Goal: Transaction & Acquisition: Purchase product/service

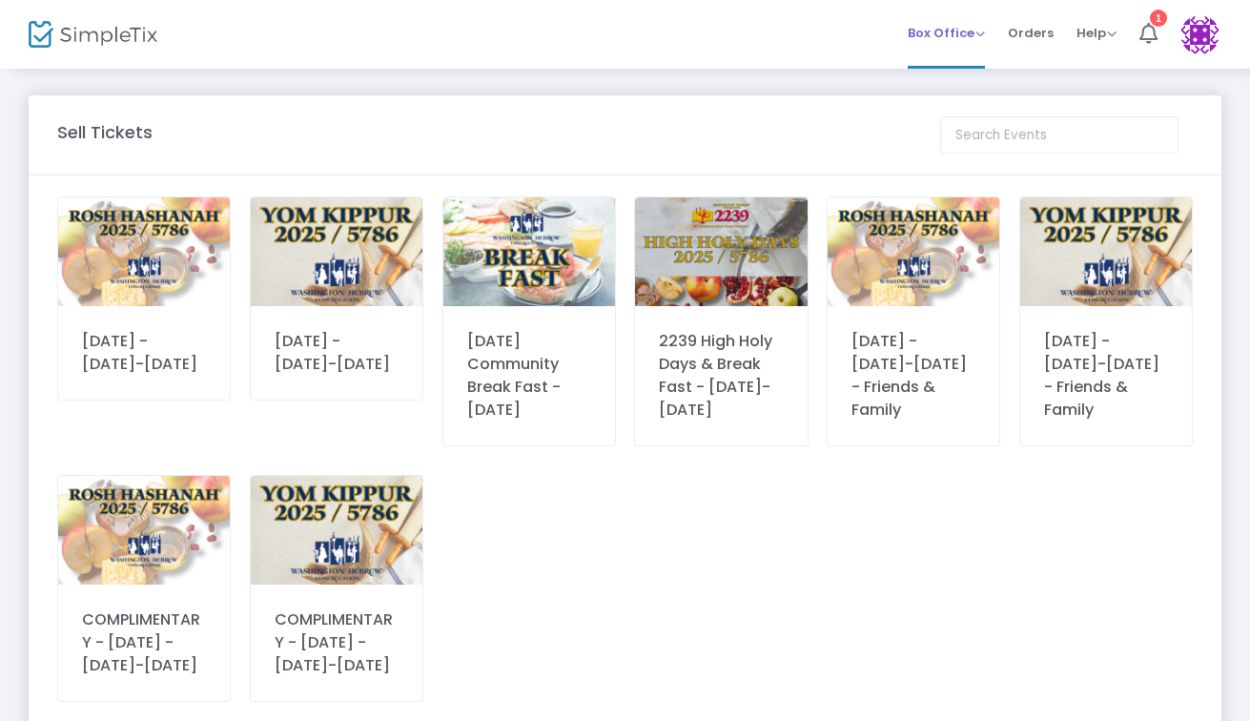
click at [976, 29] on span "Box Office" at bounding box center [946, 33] width 77 height 18
click at [766, 624] on div "Rosh HaShanah - September 22-23 Yom Kippur - October 1-2 Yom Kippur Community B…" at bounding box center [625, 463] width 1154 height 534
click at [143, 347] on div "[DATE] - [DATE]-[DATE]" at bounding box center [144, 353] width 124 height 46
click at [176, 337] on div "Rosh HaShanah - September 22-23" at bounding box center [144, 353] width 124 height 46
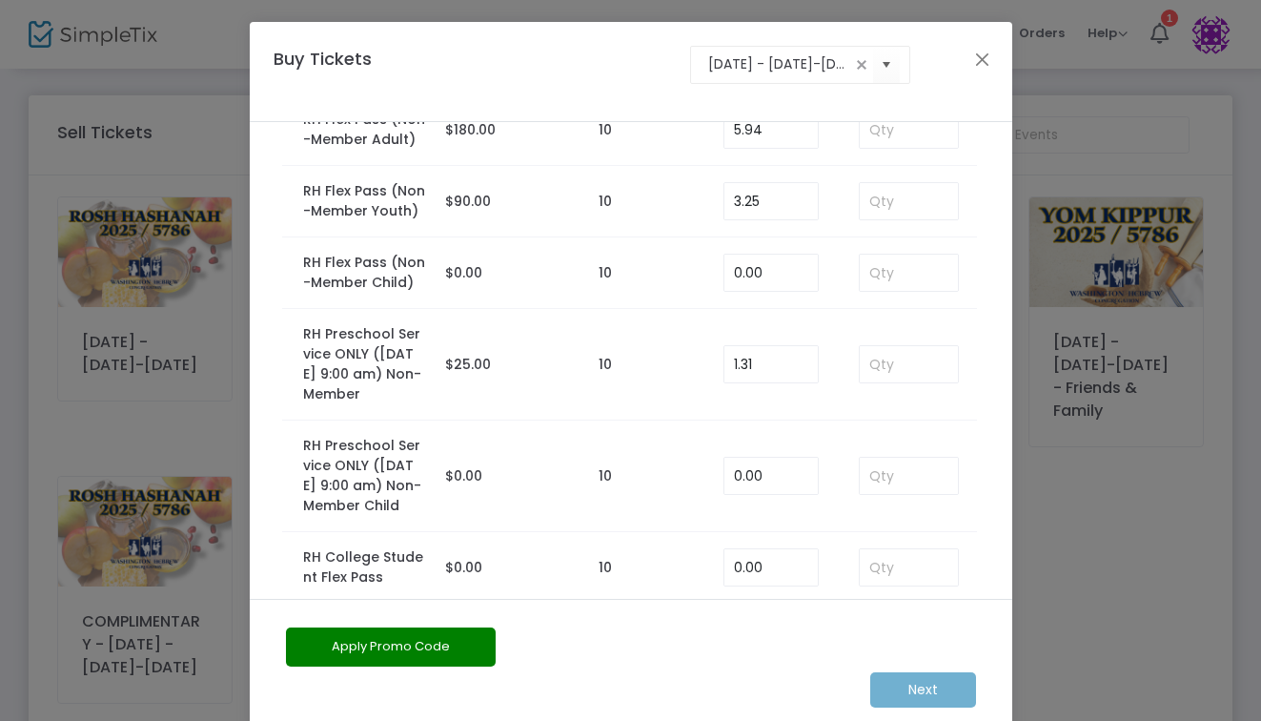
scroll to position [222, 0]
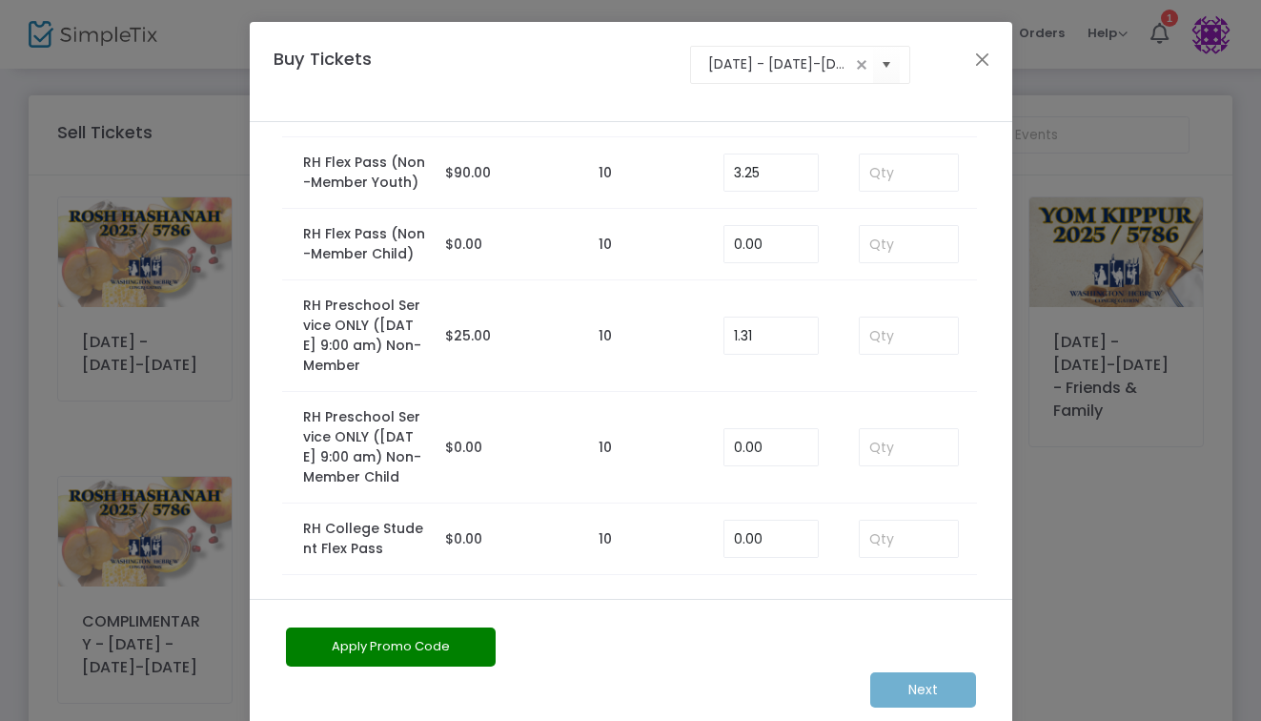
click at [955, 62] on div "Buy Tickets Rosh HaShanah - September 22-23" at bounding box center [621, 72] width 715 height 52
click at [981, 50] on button "Close" at bounding box center [981, 59] width 25 height 25
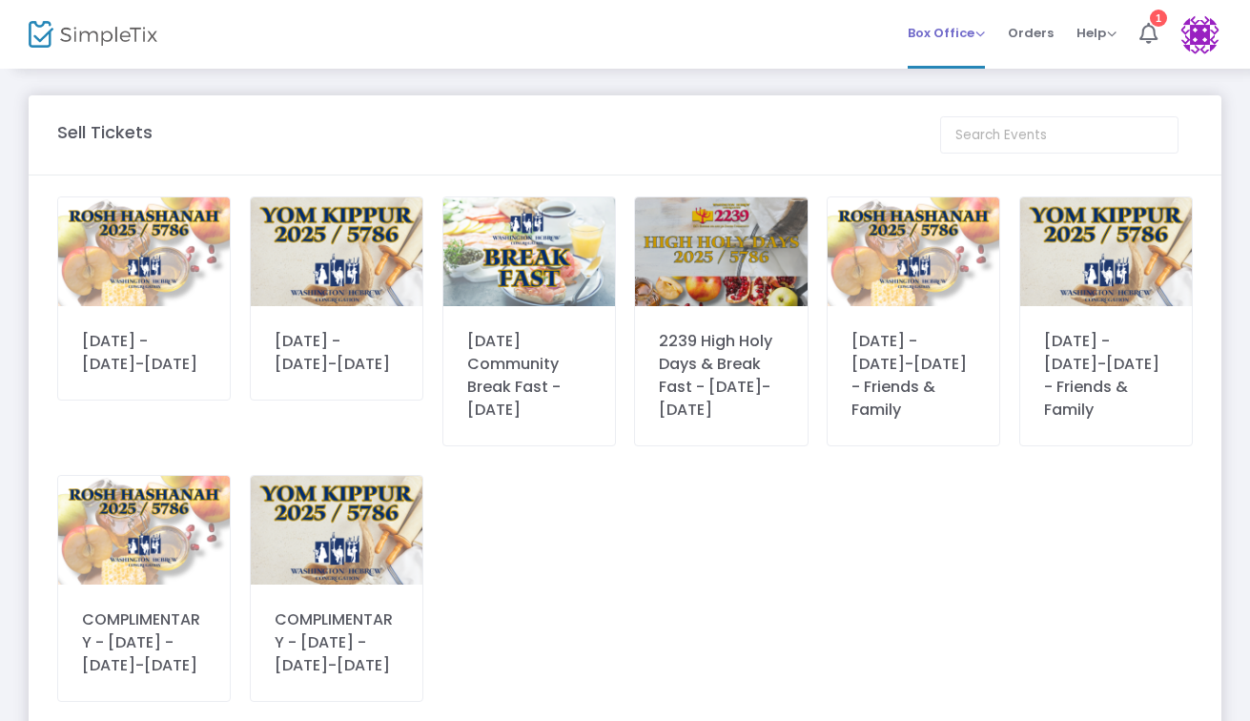
click at [953, 43] on span "Box Office Sell Tickets Bookings Sell Season Pass" at bounding box center [946, 33] width 77 height 49
click at [962, 31] on span "Box Office" at bounding box center [946, 33] width 77 height 18
click at [953, 60] on li "Sell Tickets" at bounding box center [976, 64] width 136 height 37
click at [709, 378] on div "2239 High Holy Days & Break Fast - September 22-October 2" at bounding box center [721, 376] width 124 height 92
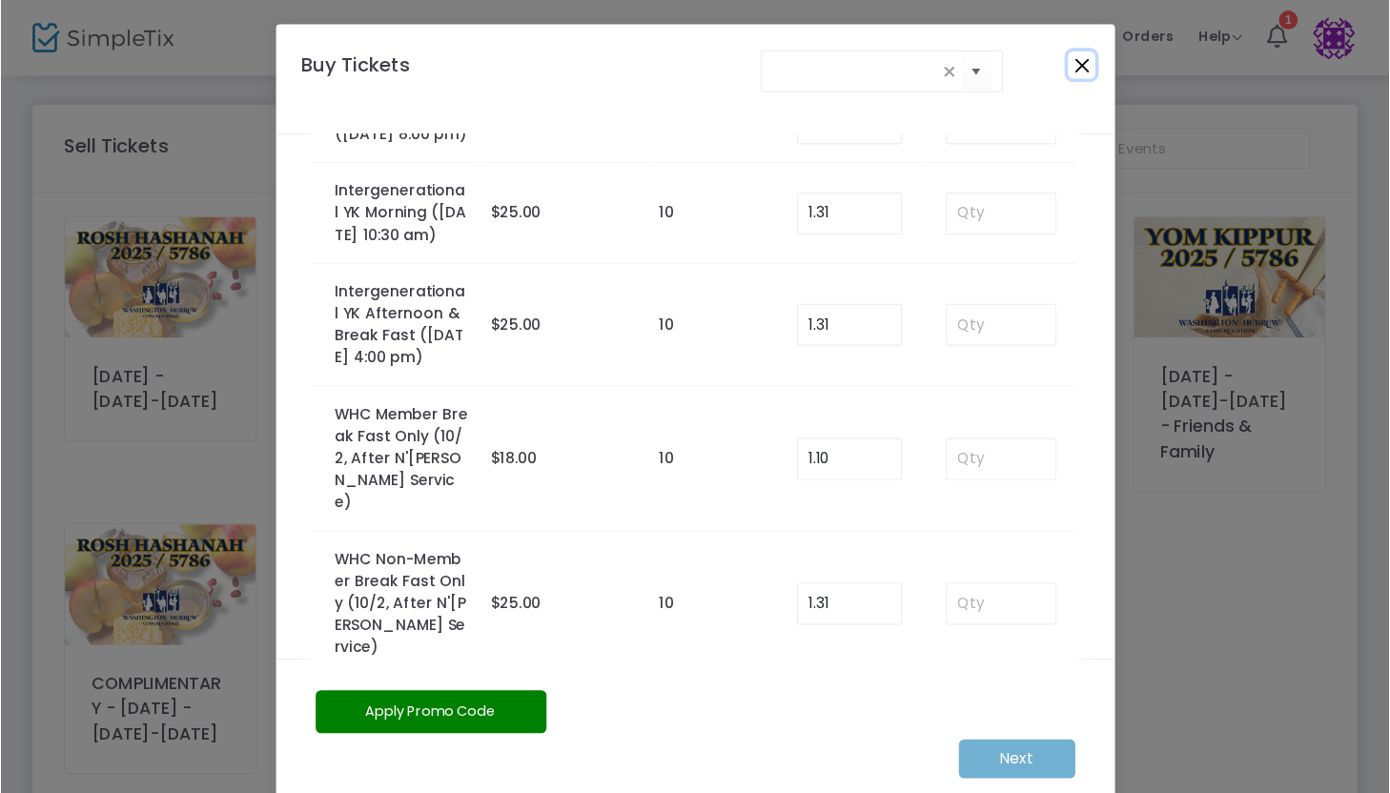
scroll to position [0, 0]
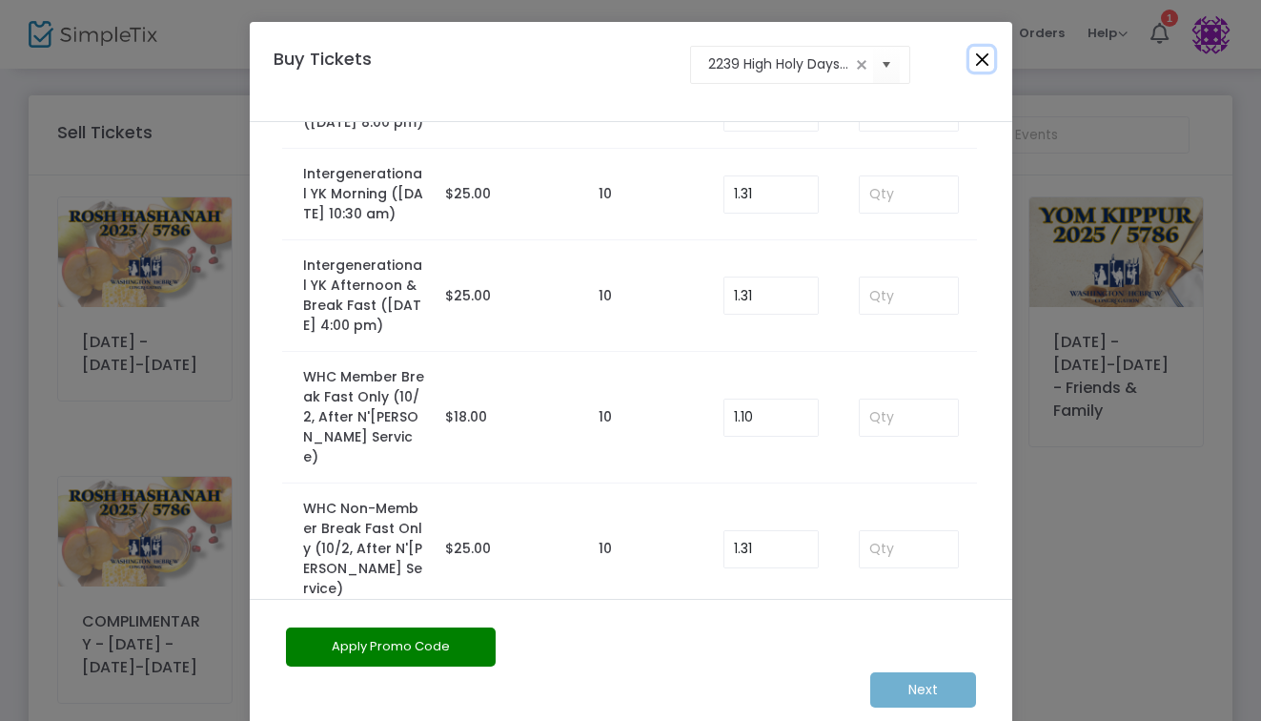
click at [980, 58] on button "Close" at bounding box center [981, 59] width 25 height 25
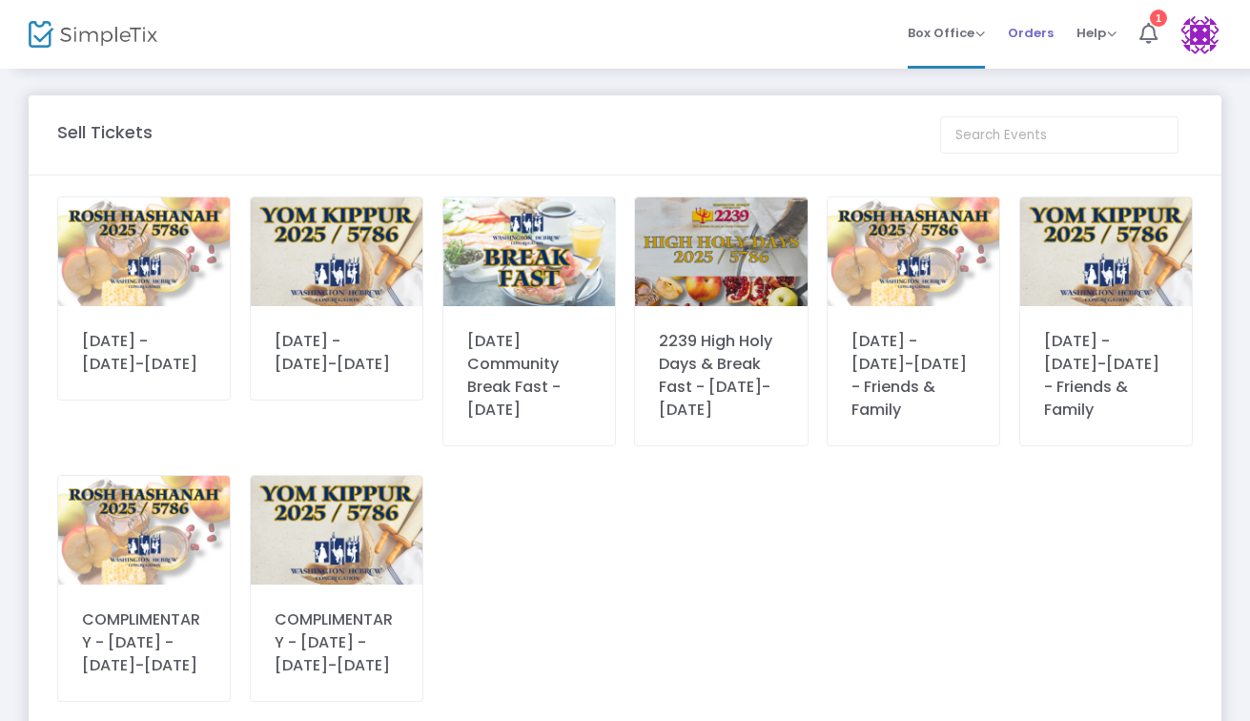
click at [1020, 39] on span "Orders" at bounding box center [1031, 33] width 46 height 49
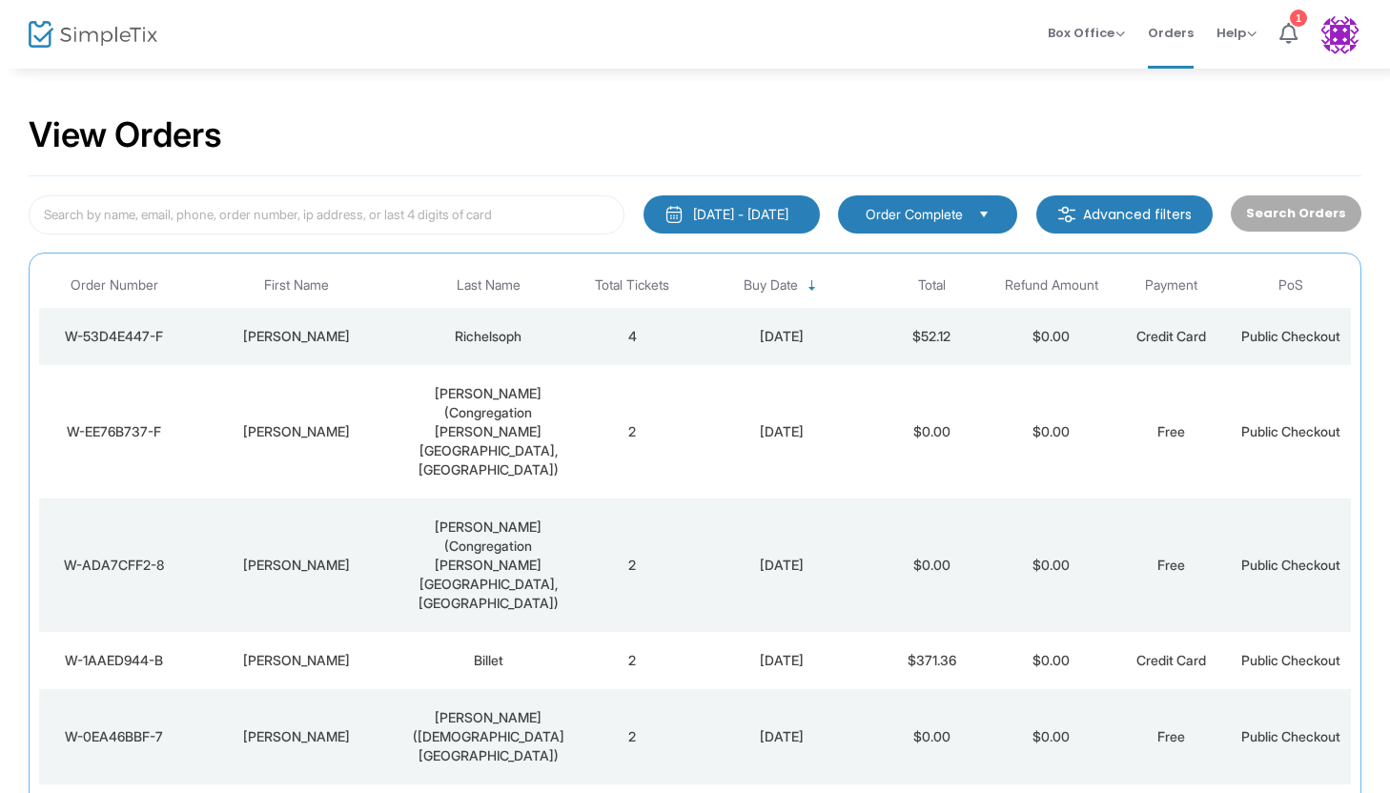
click at [1067, 203] on m-button "Advanced filters" at bounding box center [1124, 214] width 176 height 38
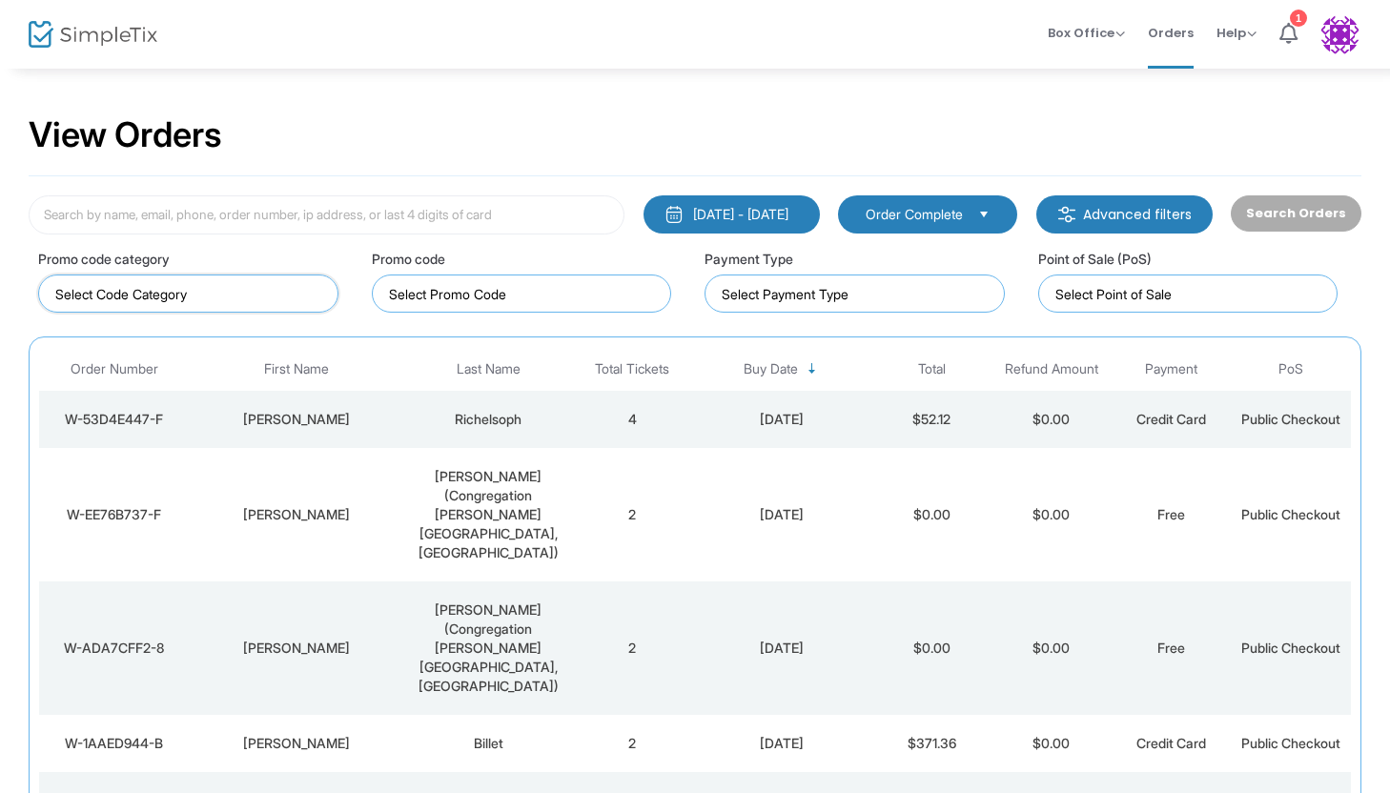
click at [194, 300] on input "NO DATA FOUND" at bounding box center [192, 294] width 274 height 20
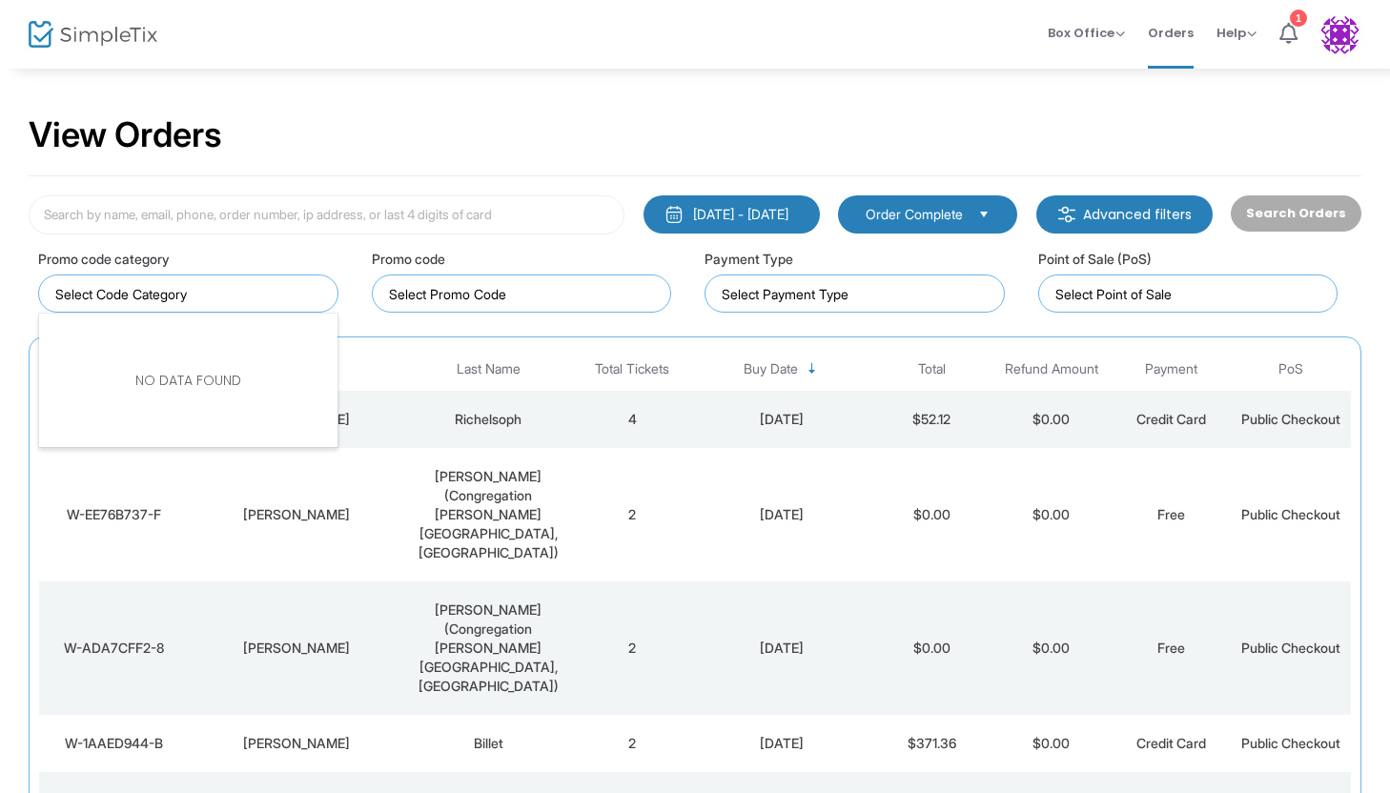
click at [439, 268] on div "Promo code" at bounding box center [522, 281] width 300 height 65
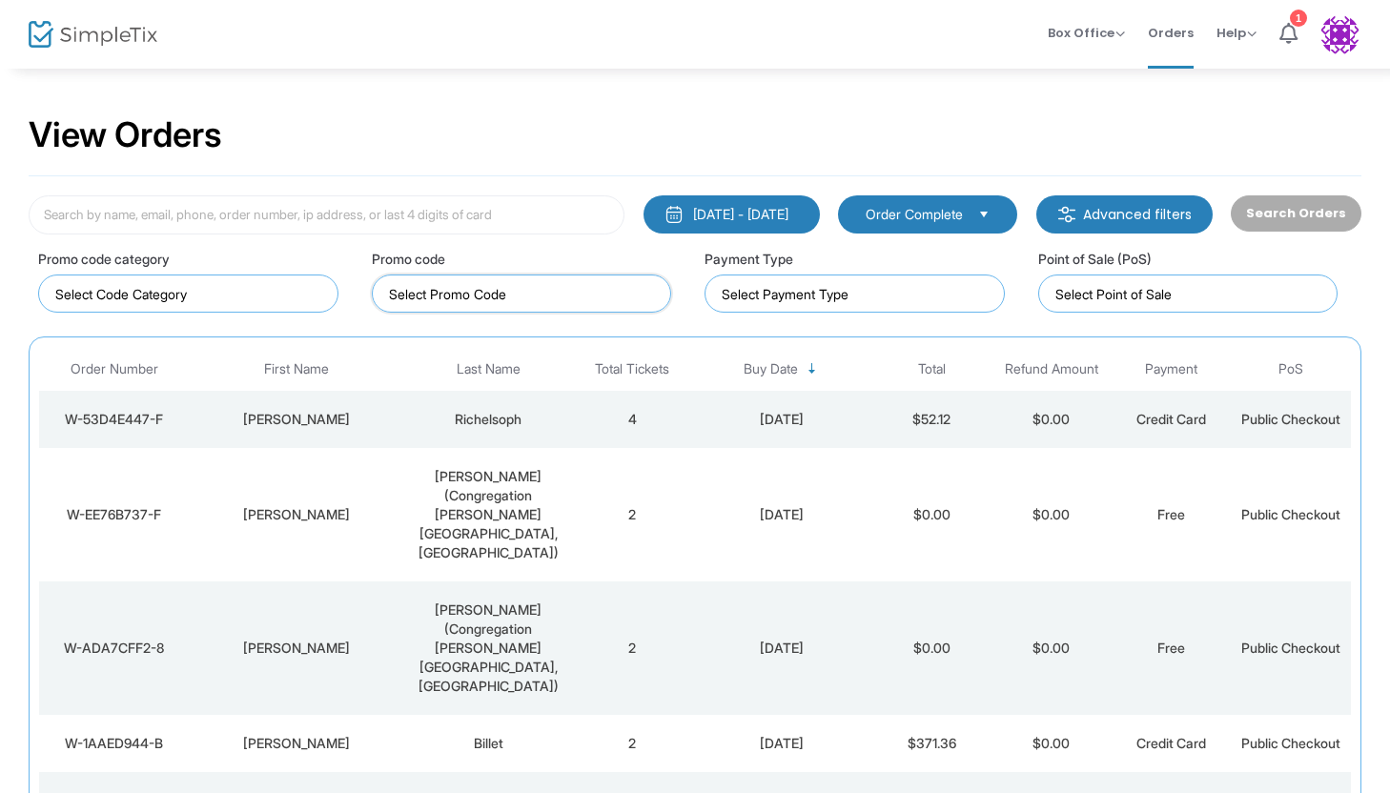
click at [441, 300] on input "NO DATA FOUND" at bounding box center [526, 294] width 274 height 20
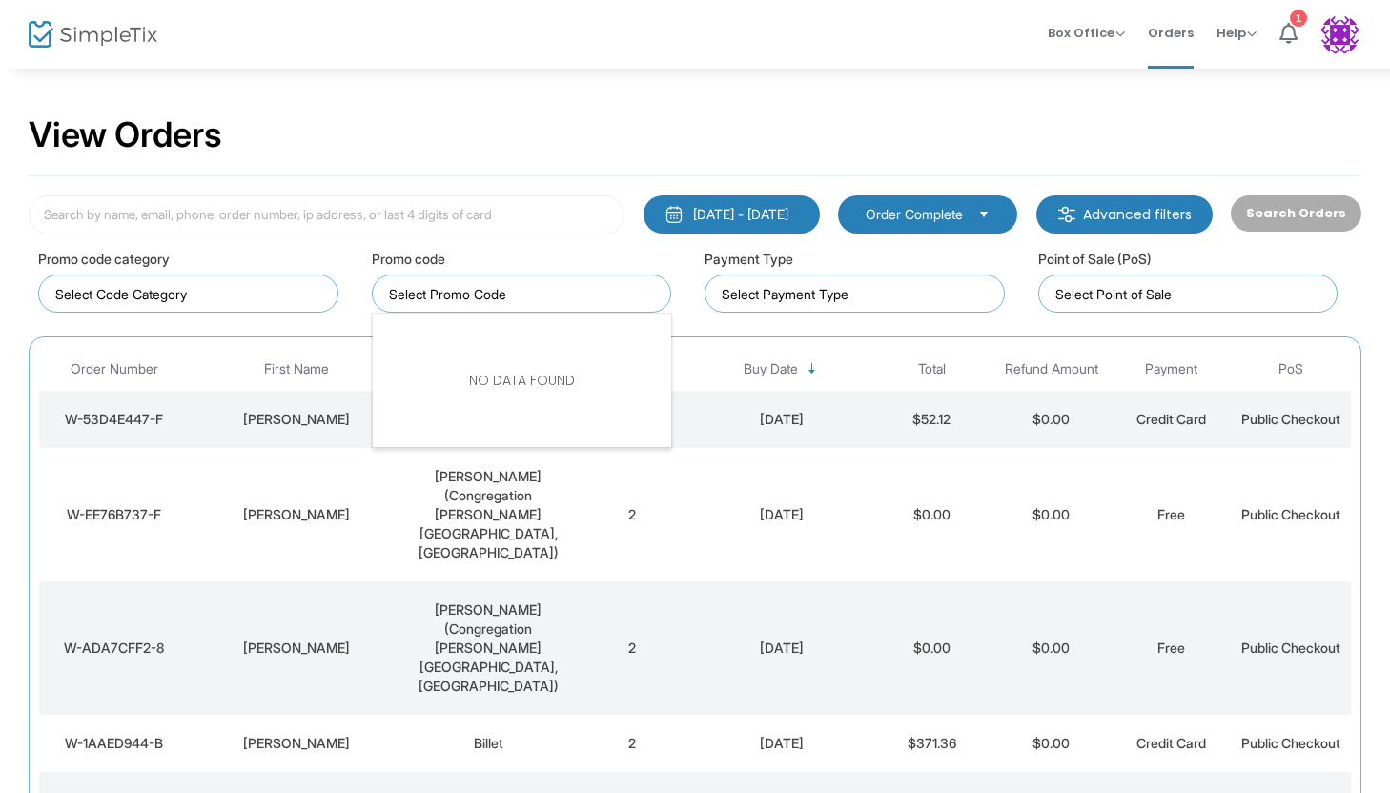
click at [701, 277] on div "Payment Type" at bounding box center [862, 276] width 334 height 74
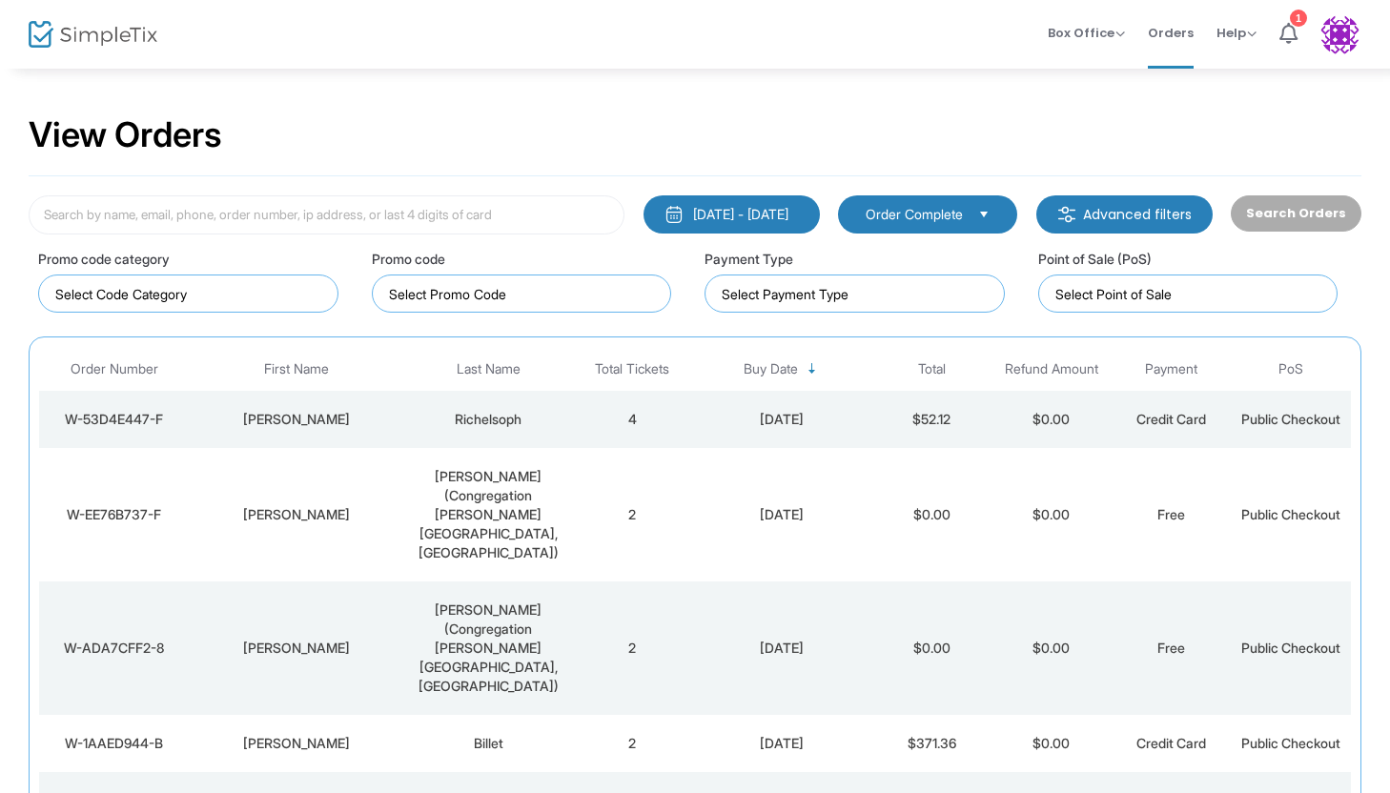
click at [1143, 210] on m-button "Advanced filters" at bounding box center [1124, 214] width 176 height 38
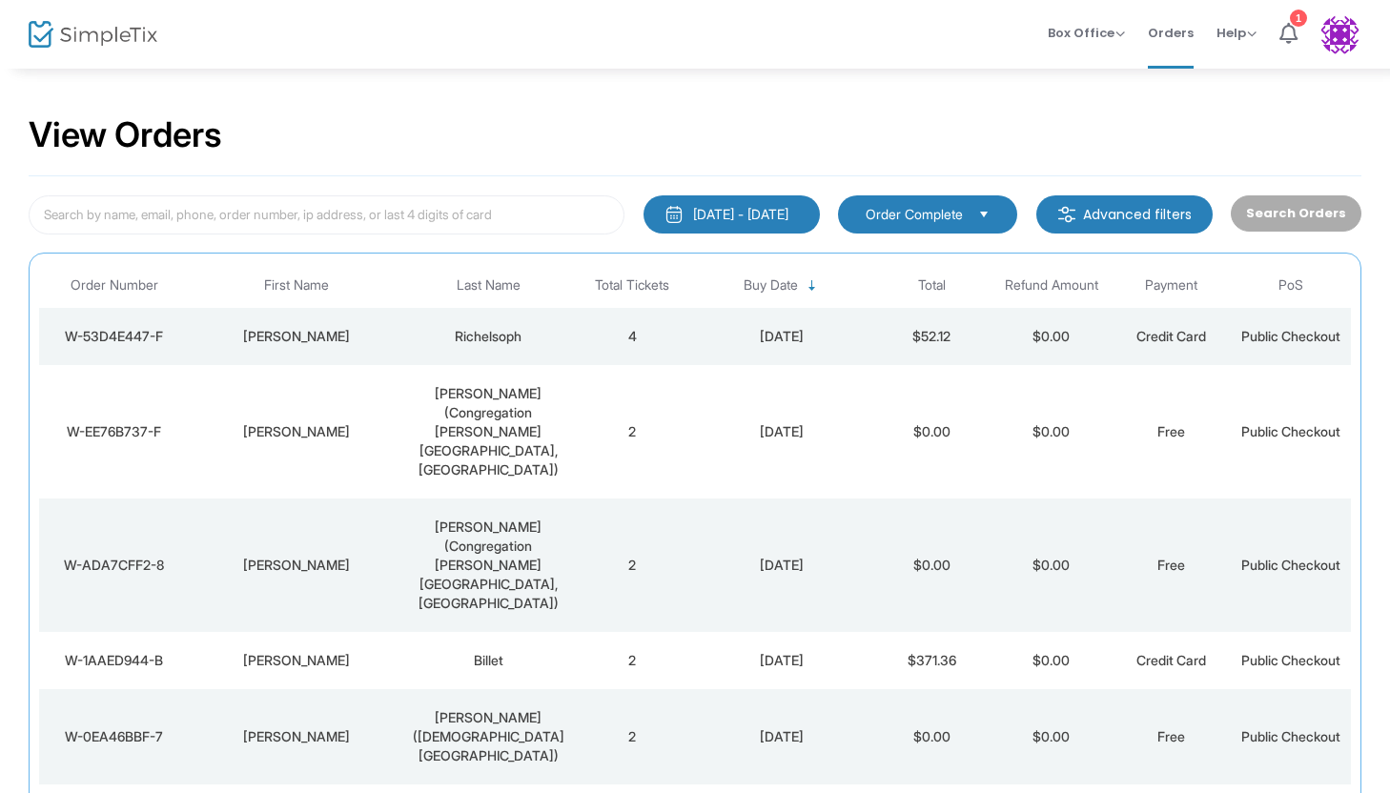
click at [1143, 210] on m-button "Advanced filters" at bounding box center [1124, 214] width 176 height 38
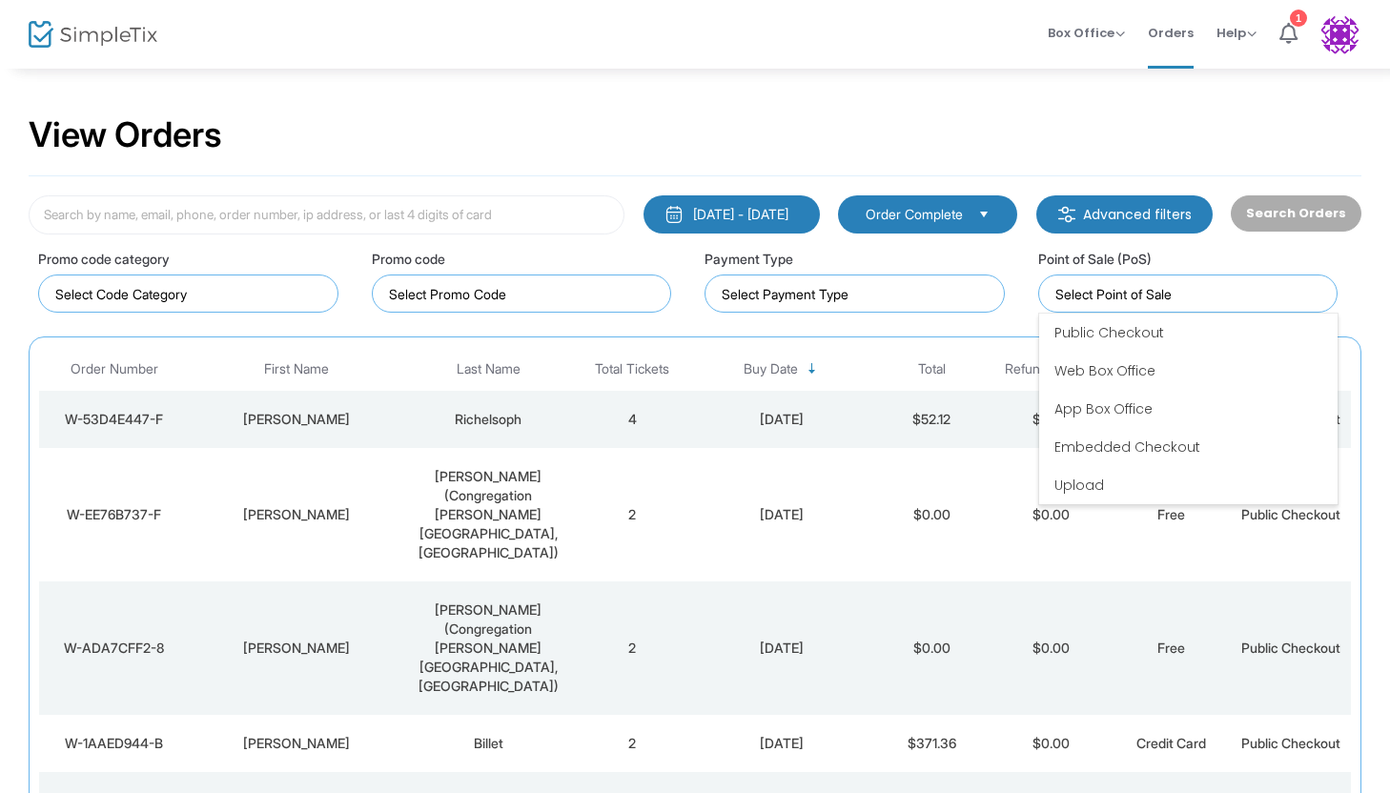
click at [1132, 293] on input at bounding box center [1192, 294] width 274 height 20
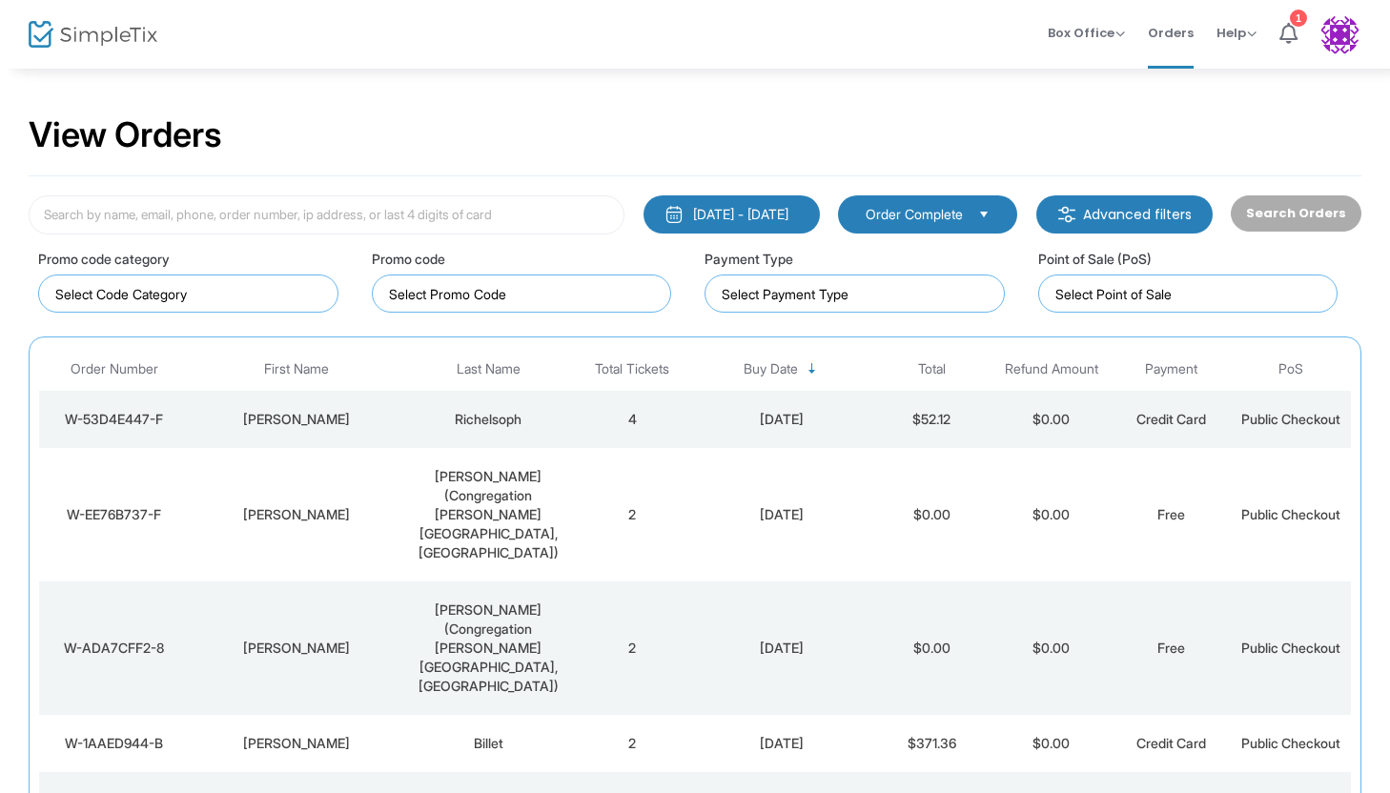
click at [1130, 233] on m-button "Advanced filters" at bounding box center [1124, 214] width 176 height 38
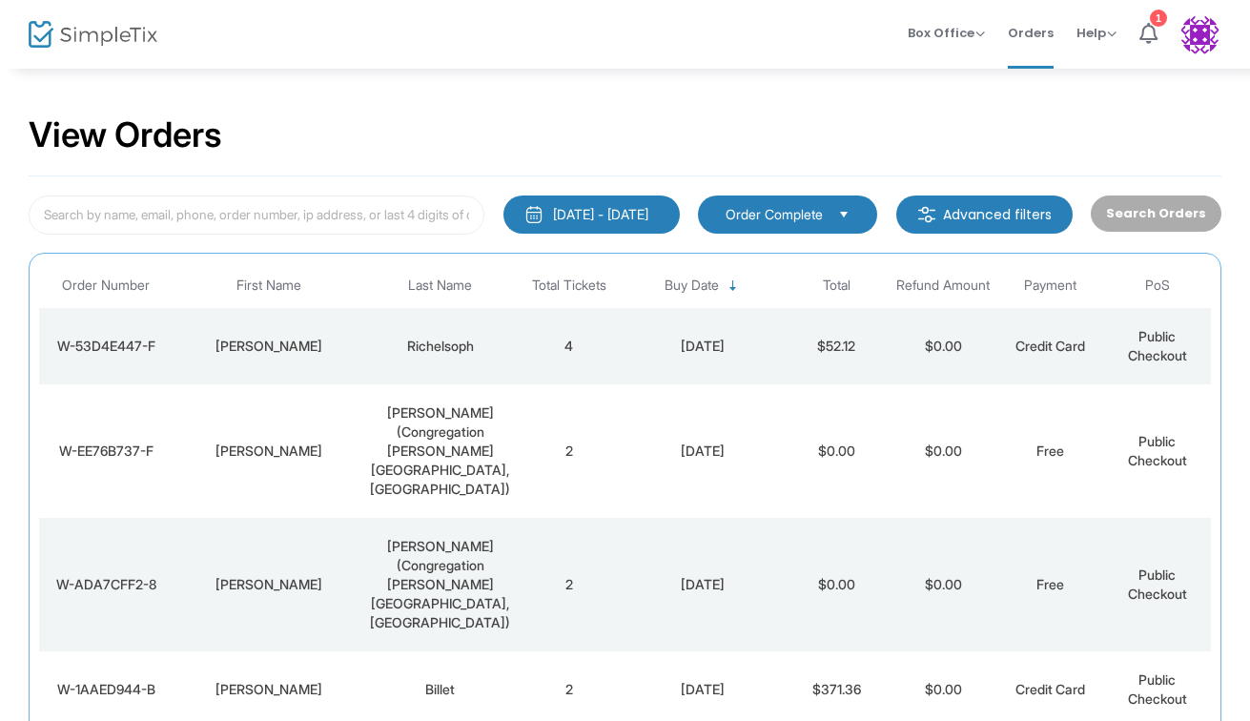
click at [596, 224] on button "7/13/2025 - 8/12/2025" at bounding box center [591, 214] width 176 height 38
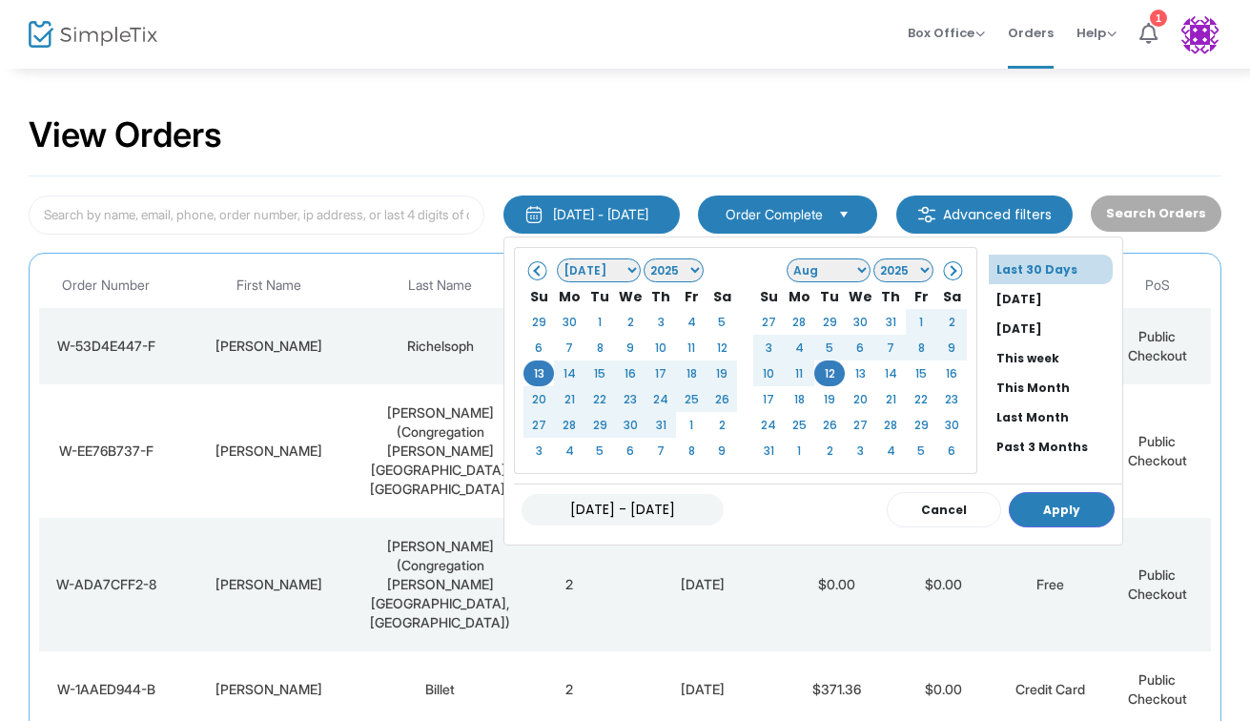
click at [865, 121] on div "View Orders" at bounding box center [625, 135] width 1193 height 81
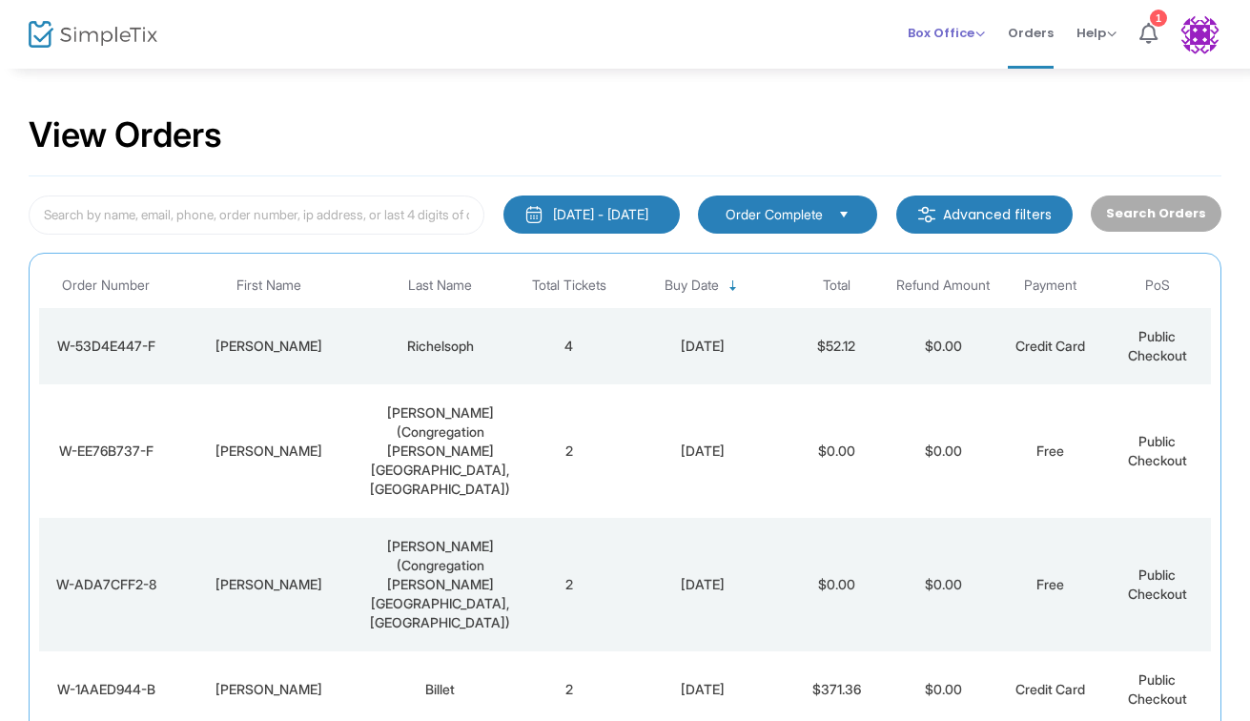
click at [984, 24] on span "Box Office" at bounding box center [946, 33] width 77 height 18
click at [1193, 46] on img at bounding box center [1199, 34] width 39 height 39
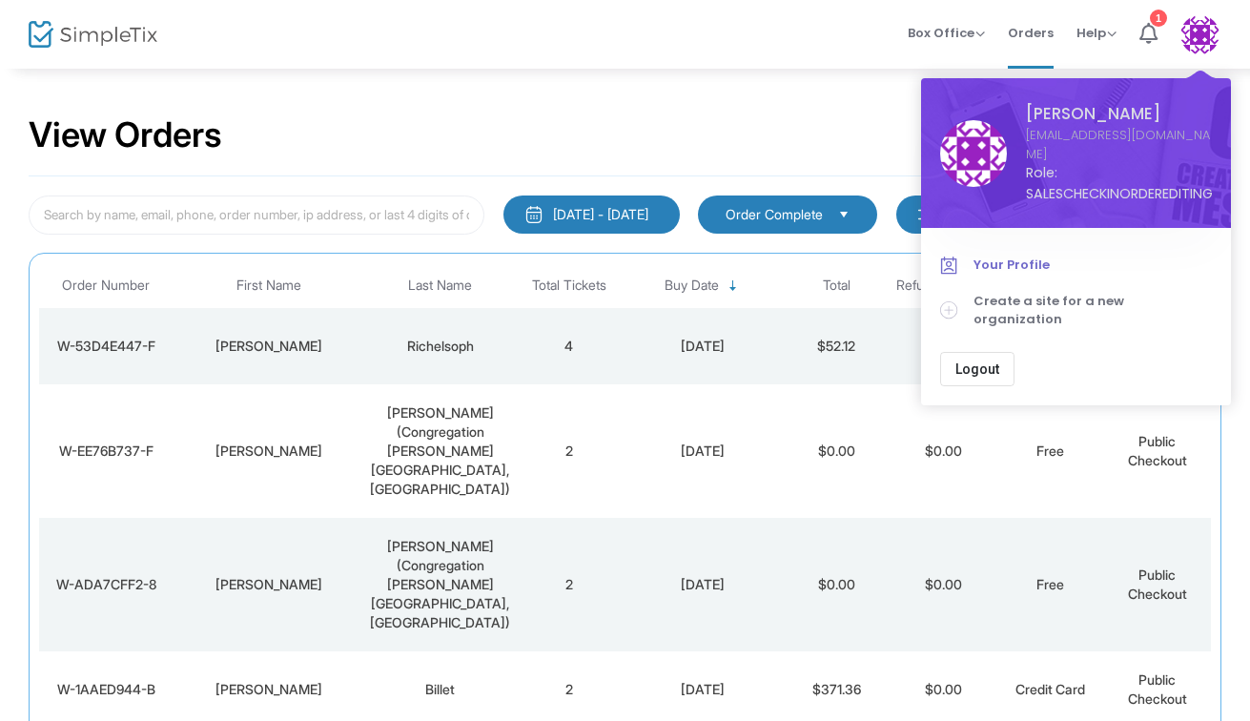
click at [1067, 255] on link "Your Profile" at bounding box center [1076, 265] width 272 height 36
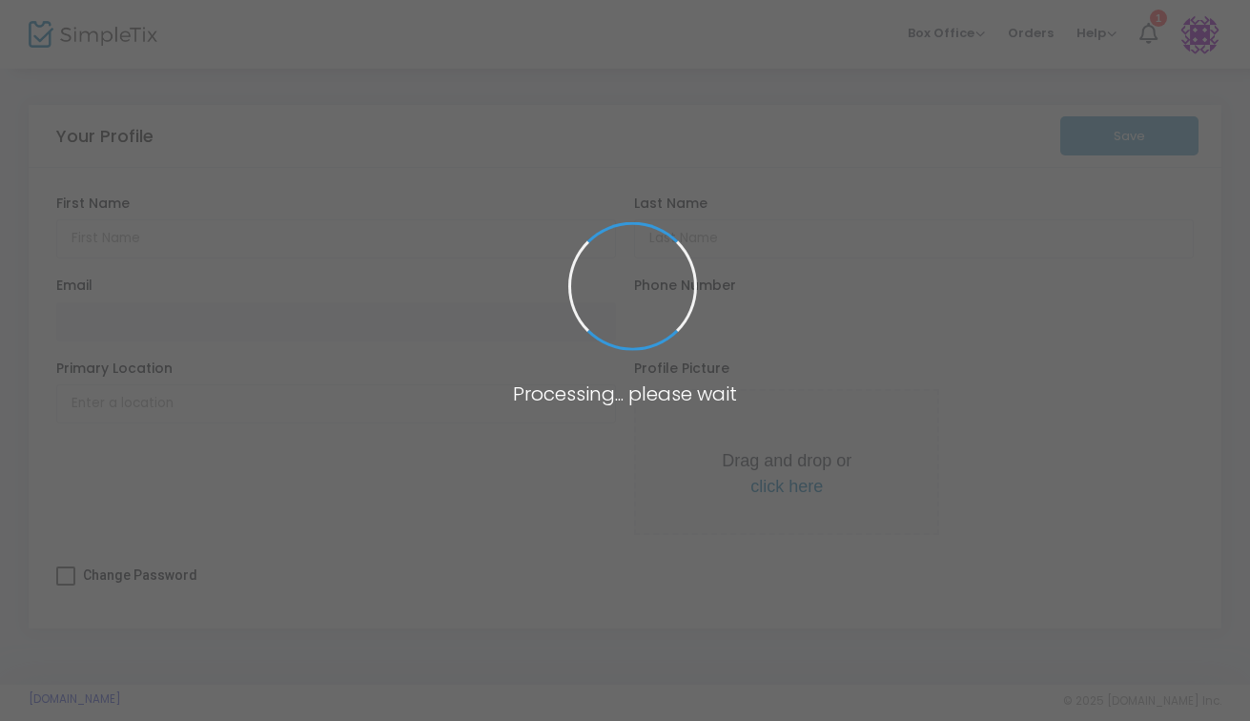
type input "Sarah"
type input "Cossman"
type input "scossman@whctemple.org"
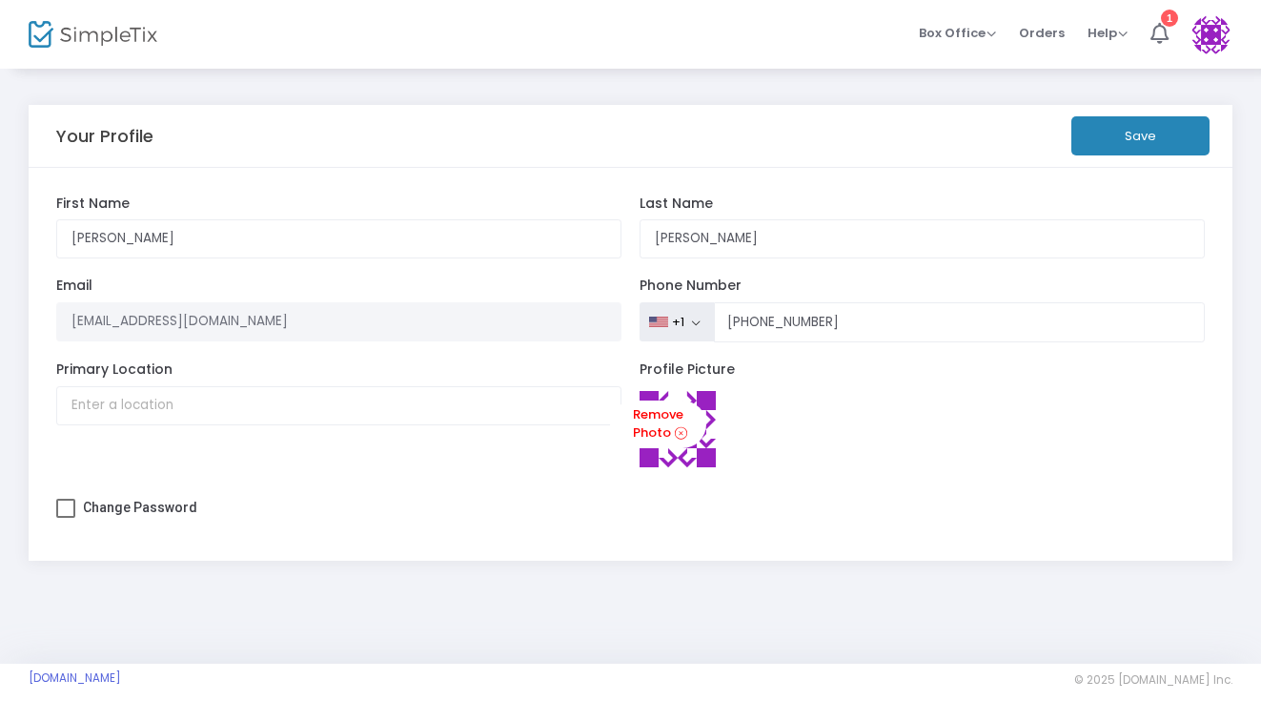
click at [1232, 20] on m-user-profile "Sarah Cossman scossman@whctemple.org Role: SALESCHECKINORDEREDITING Section You…" at bounding box center [1211, 34] width 62 height 69
click at [1222, 35] on img at bounding box center [1211, 34] width 39 height 39
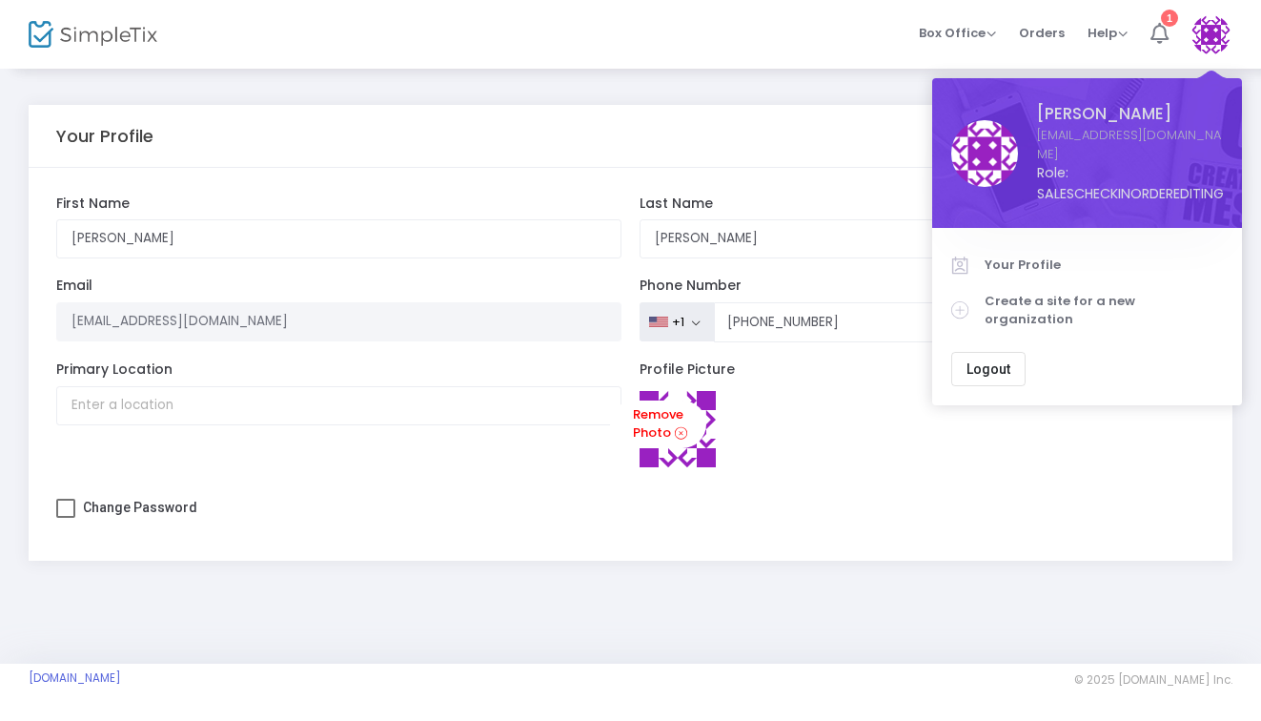
click at [1153, 36] on icon at bounding box center [1160, 33] width 18 height 21
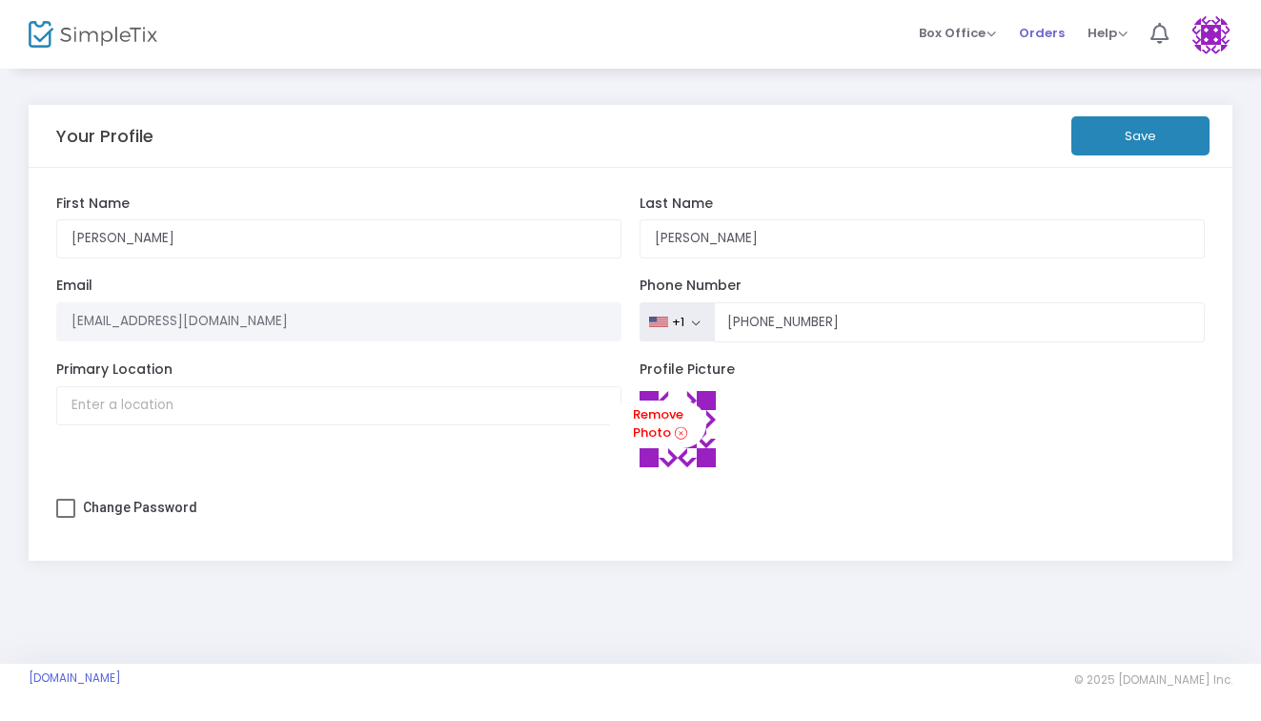
click at [1039, 29] on span "Orders" at bounding box center [1042, 33] width 46 height 49
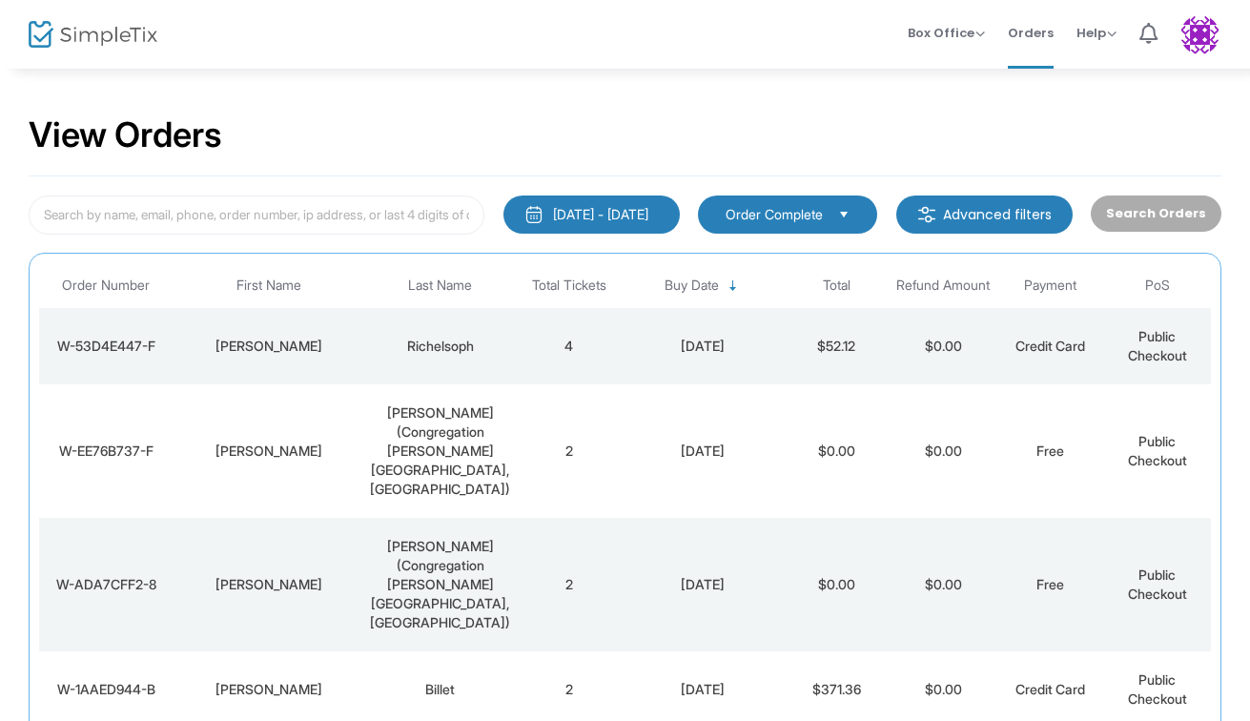
click at [439, 537] on div "Leiner (Congregation Beth Am Buffalo Grove, IL)" at bounding box center [440, 584] width 140 height 95
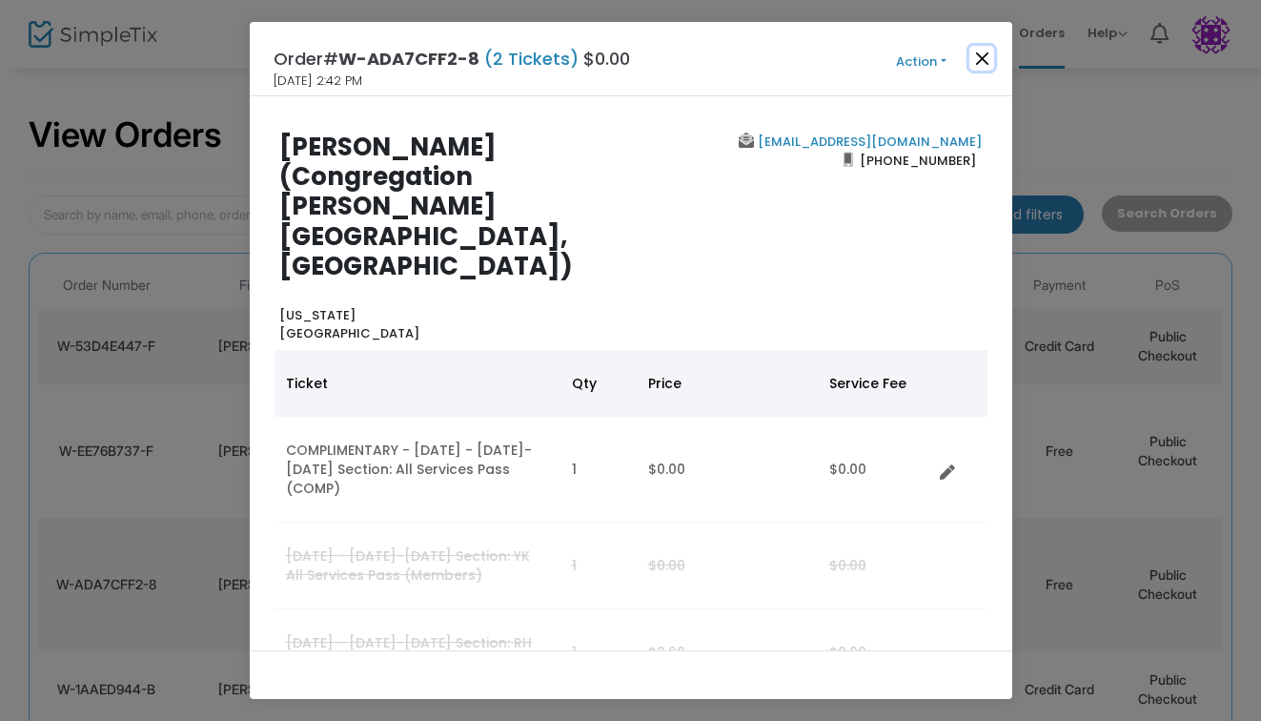
click at [992, 57] on button "Close" at bounding box center [981, 58] width 25 height 25
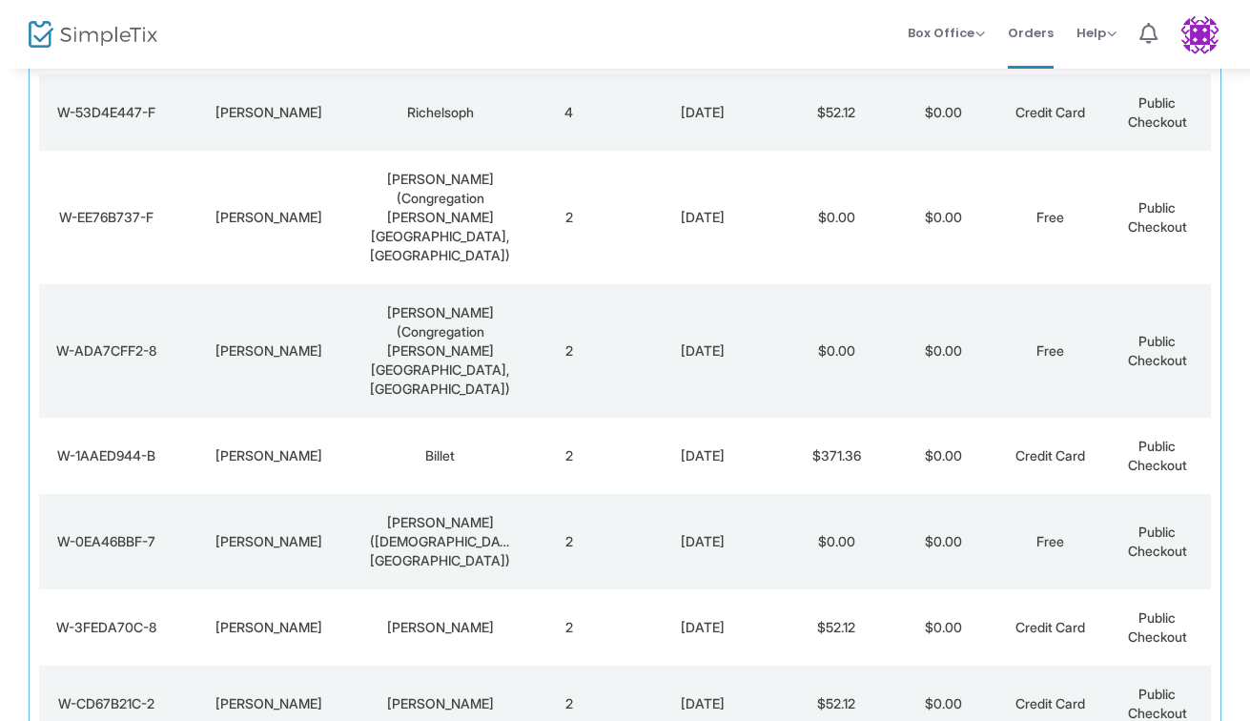
scroll to position [235, 0]
click at [128, 616] on div "W-3FEDA70C-8" at bounding box center [106, 625] width 124 height 19
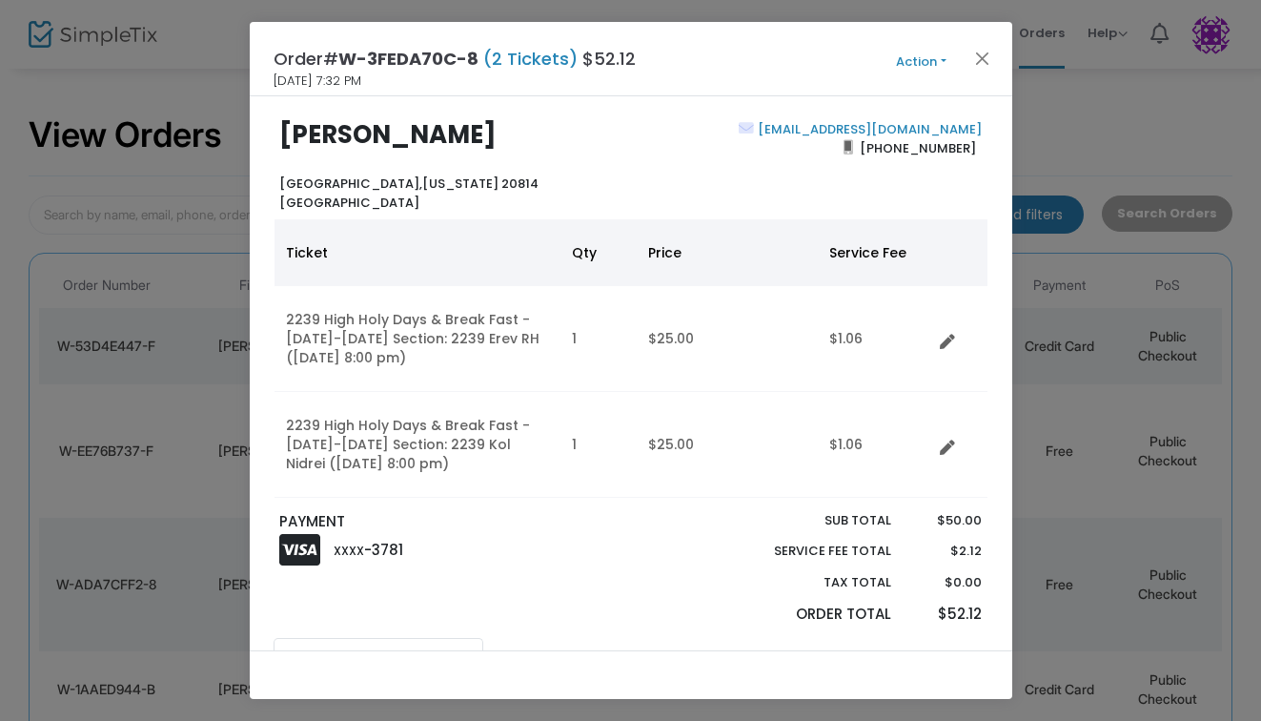
scroll to position [10, 0]
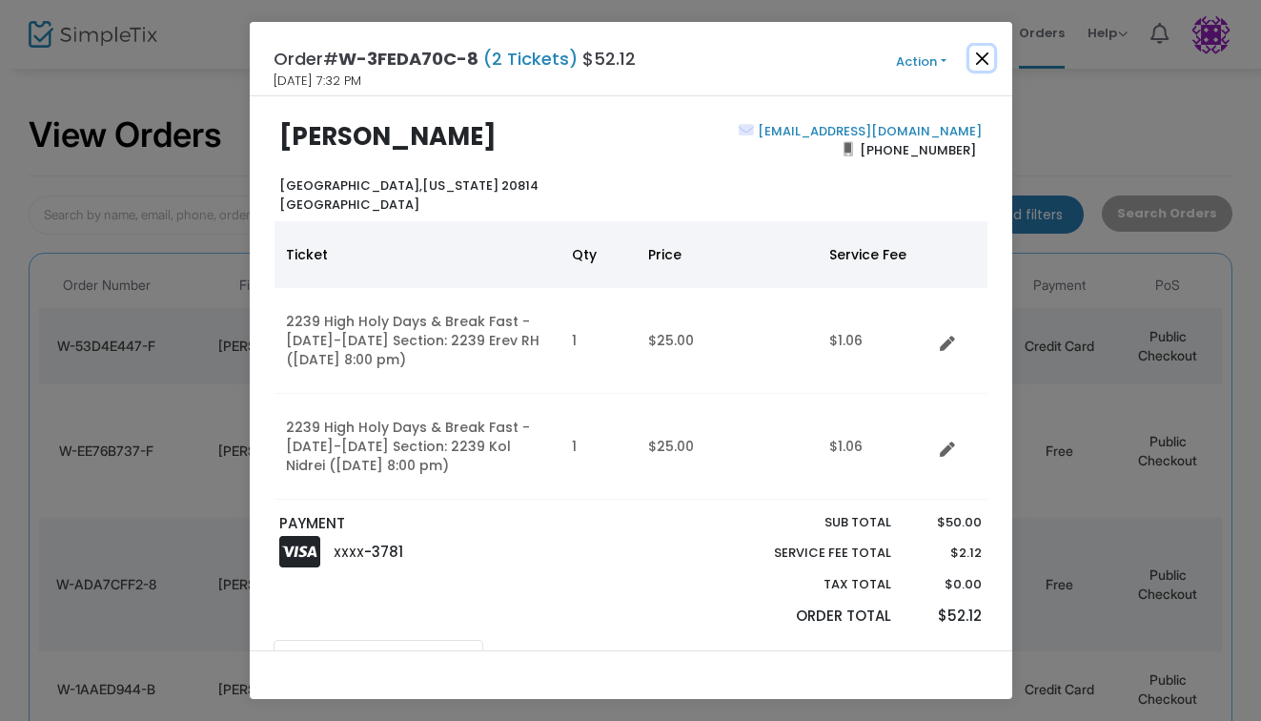
click at [981, 59] on button "Close" at bounding box center [981, 58] width 25 height 25
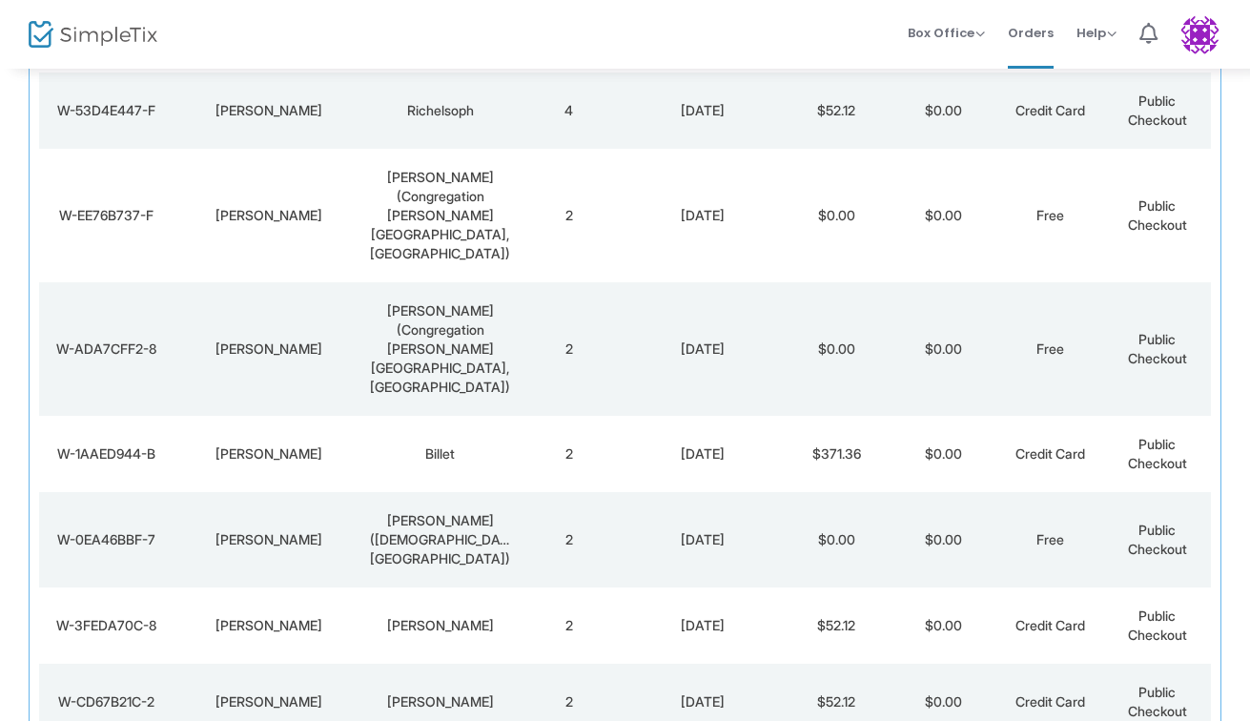
scroll to position [0, 0]
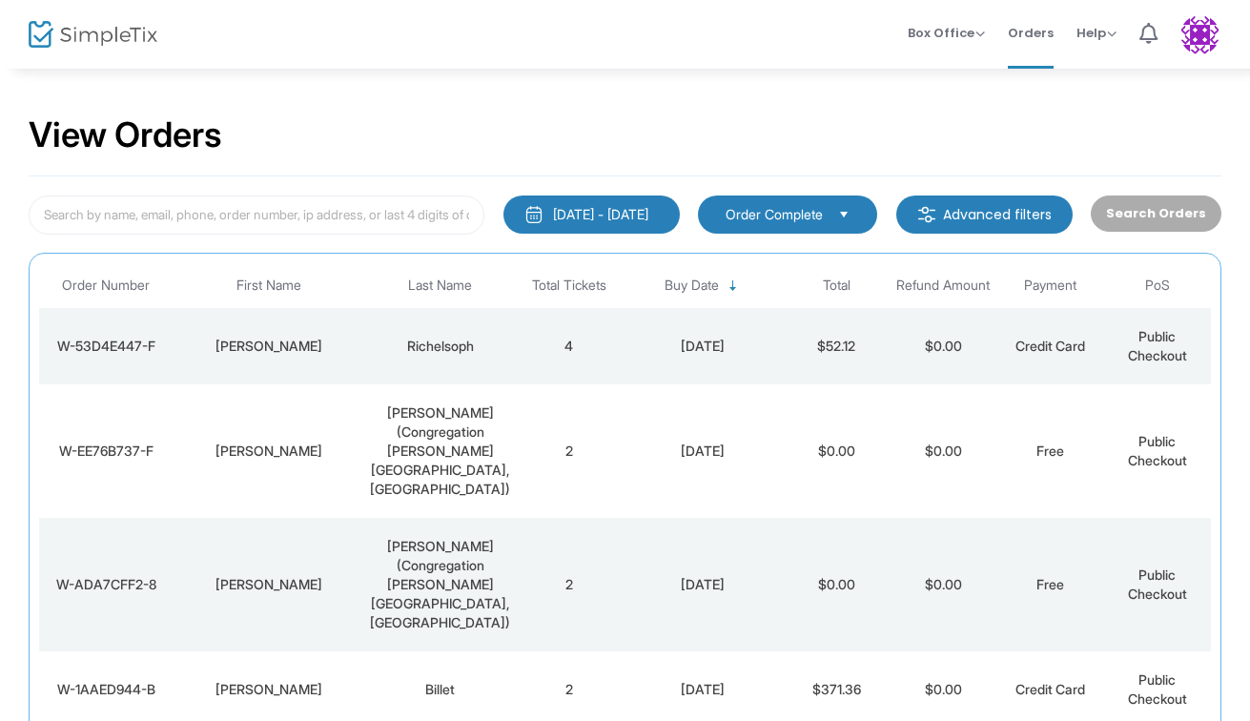
click at [86, 45] on img at bounding box center [93, 35] width 129 height 28
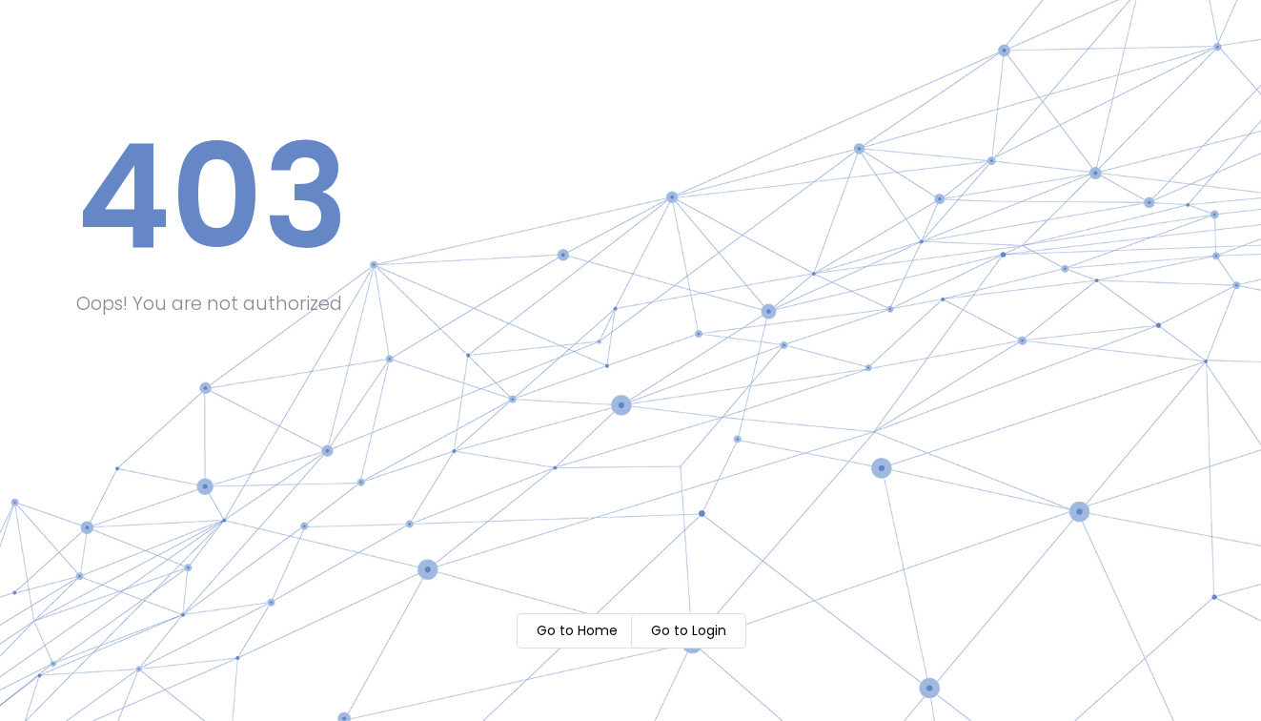
click at [665, 631] on m-button "Go to Login" at bounding box center [688, 630] width 115 height 35
click at [598, 624] on m-button "Go to Home" at bounding box center [577, 630] width 121 height 35
click at [659, 627] on m-button "Go to Login" at bounding box center [688, 630] width 115 height 35
